Goal: Task Accomplishment & Management: Manage account settings

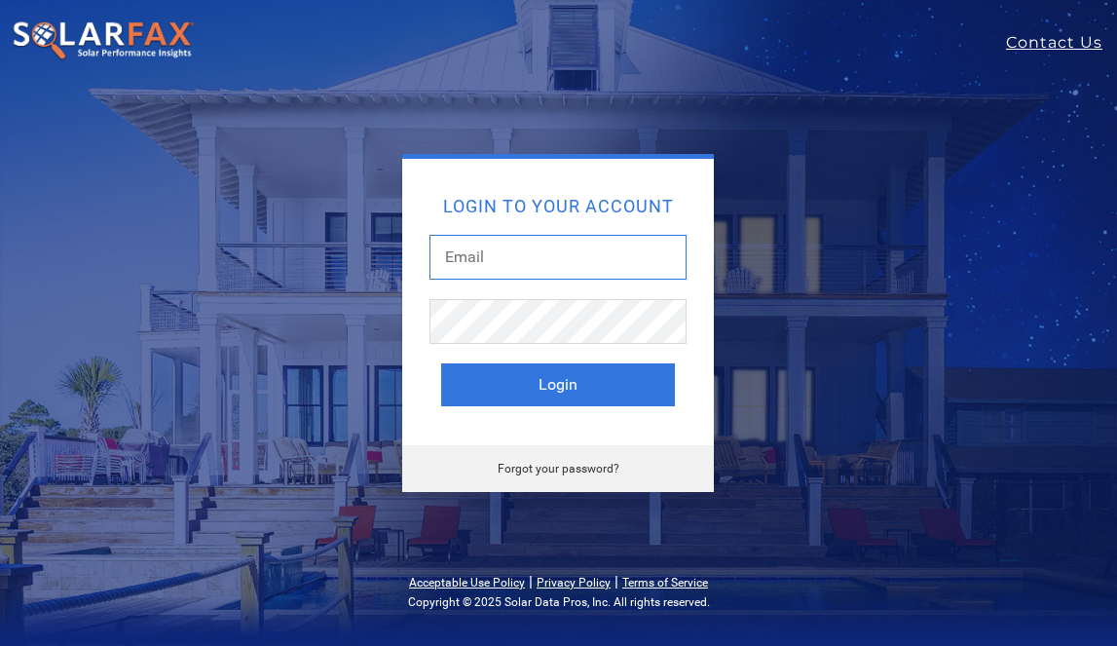
type input "[EMAIL_ADDRESS][DOMAIN_NAME]"
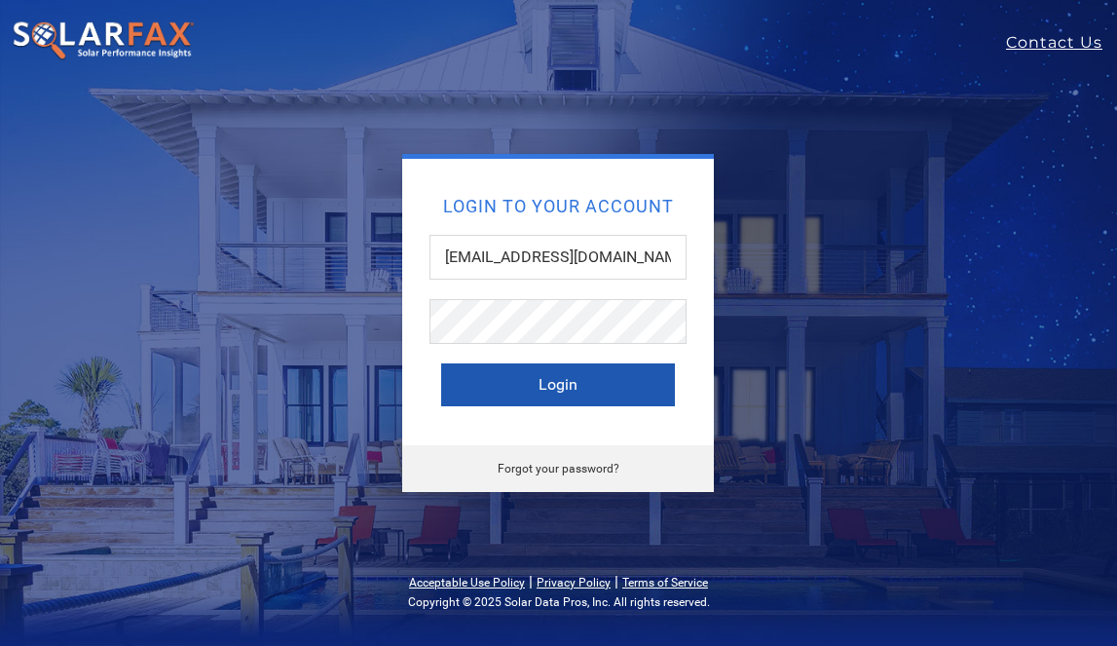
click at [574, 386] on button "Login" at bounding box center [558, 384] width 234 height 43
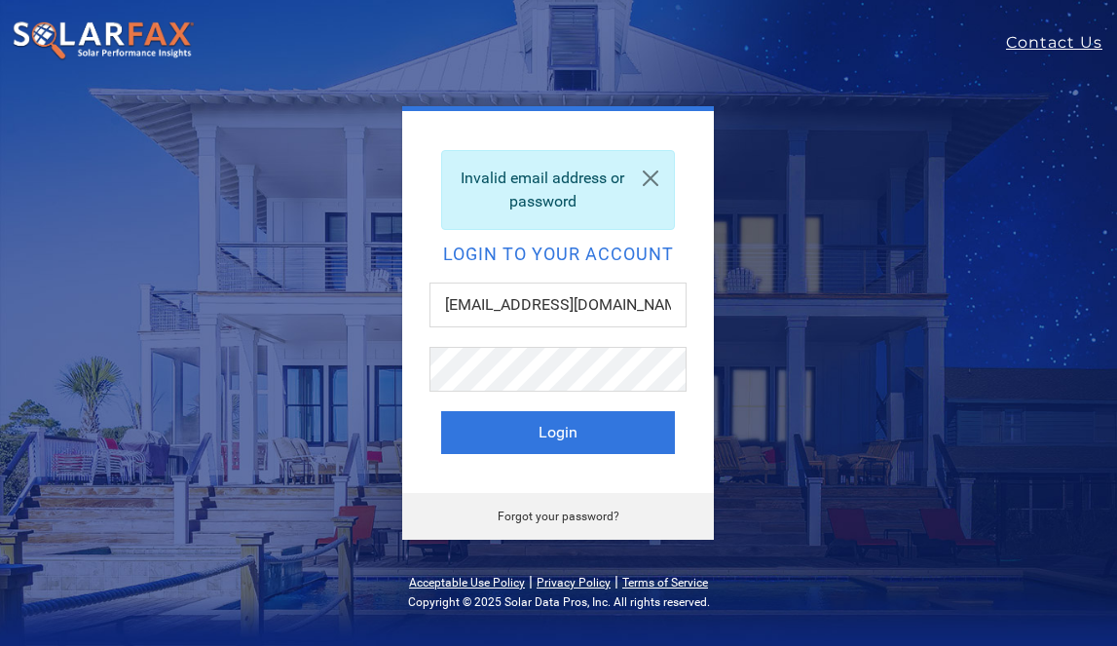
click at [567, 457] on div "Invalid email address or password Login to your account [EMAIL_ADDRESS][DOMAIN_…" at bounding box center [558, 302] width 312 height 382
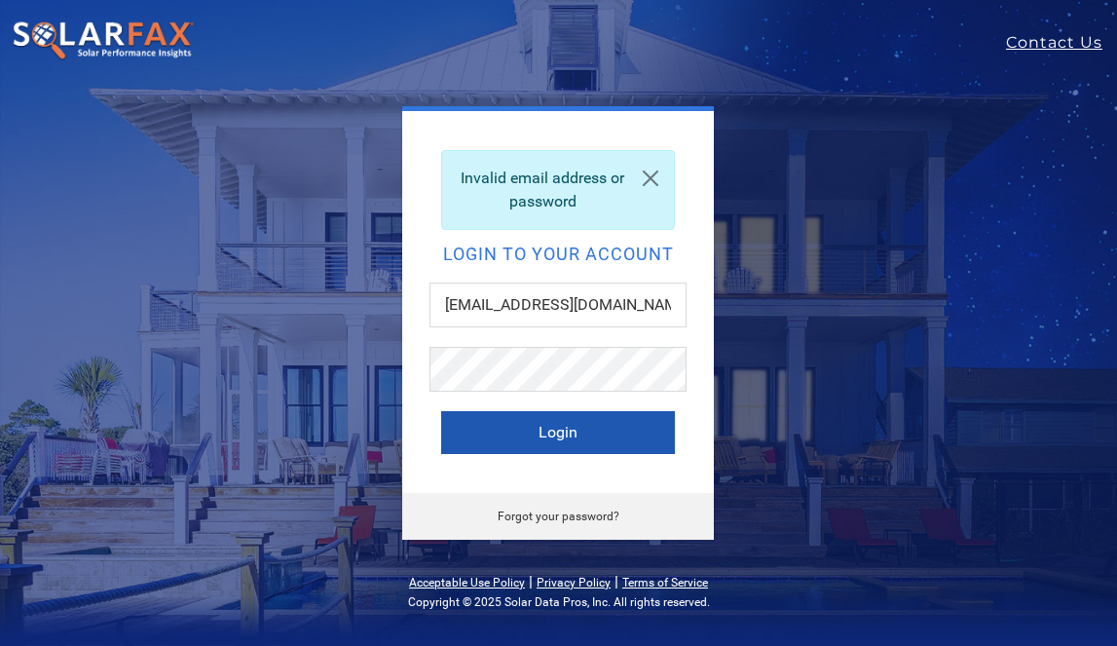
click at [585, 422] on button "Login" at bounding box center [558, 432] width 234 height 43
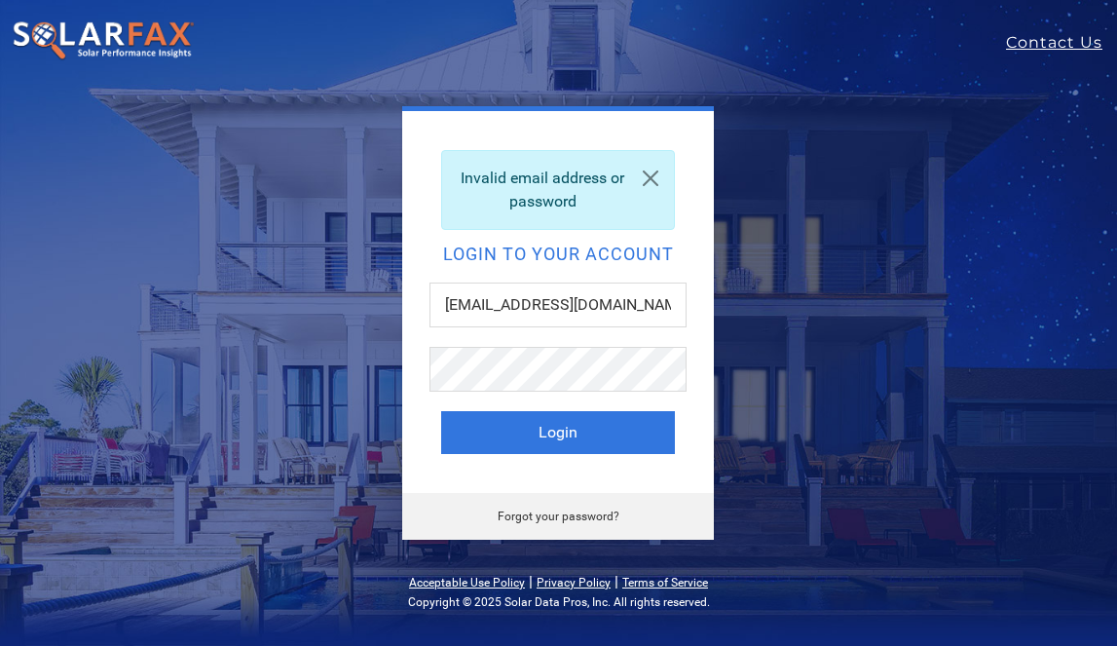
click at [834, 177] on div "Invalid email address or password Login to your account Ty@henrymechanical.com …" at bounding box center [557, 322] width 623 height 433
click at [647, 181] on link at bounding box center [650, 178] width 47 height 55
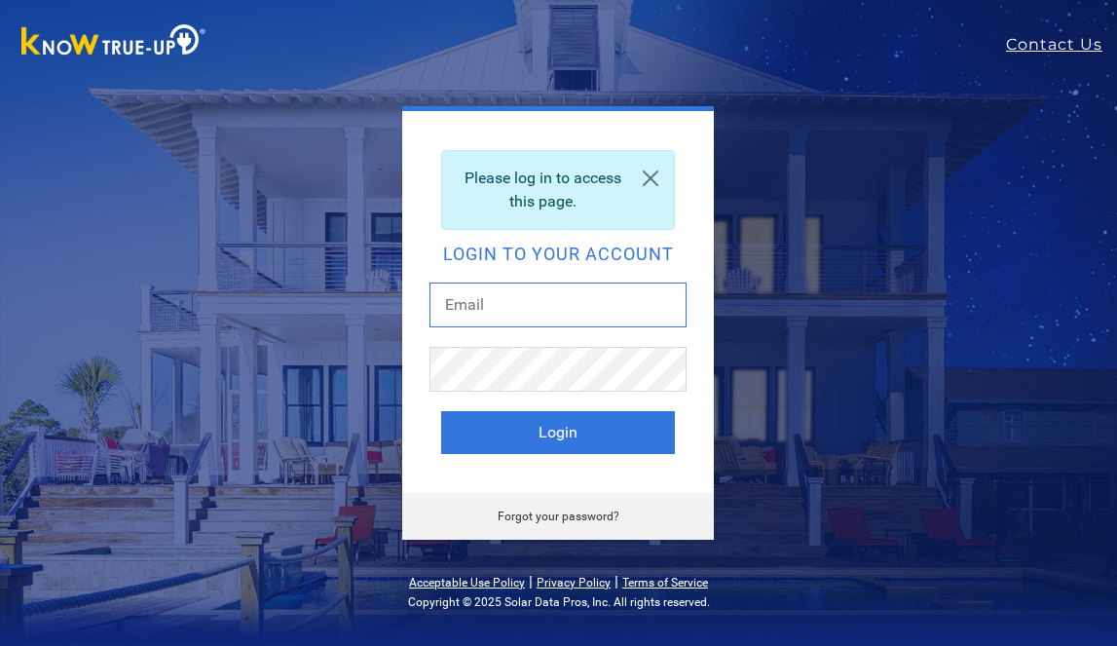
type input "[EMAIL_ADDRESS][DOMAIN_NAME]"
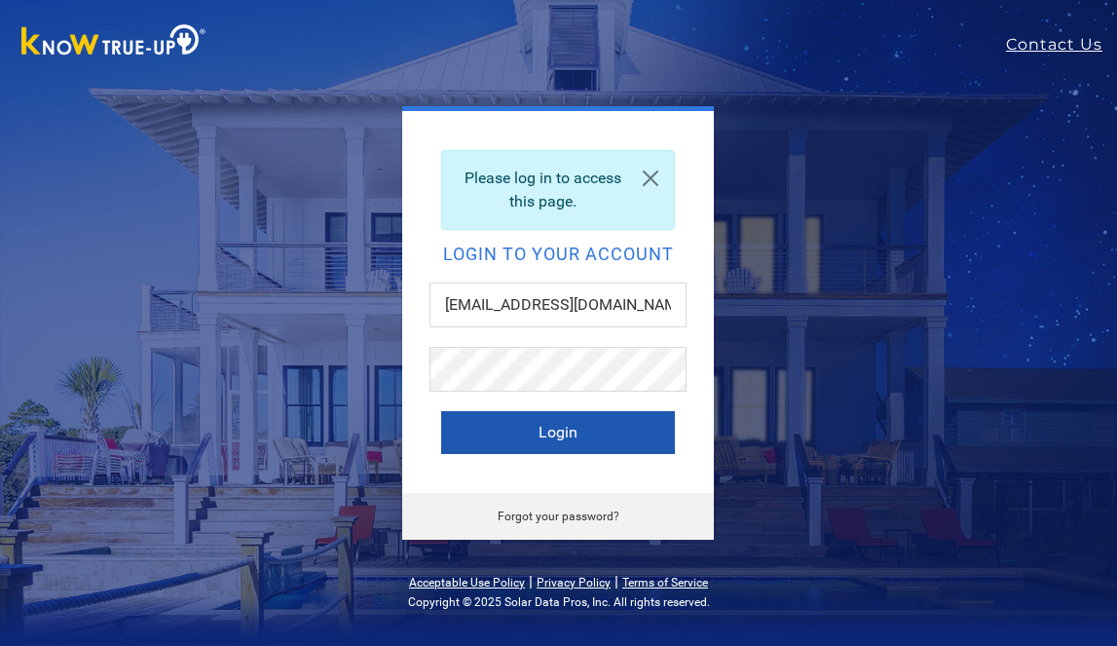
click at [562, 435] on button "Login" at bounding box center [558, 432] width 234 height 43
